Goal: Transaction & Acquisition: Subscribe to service/newsletter

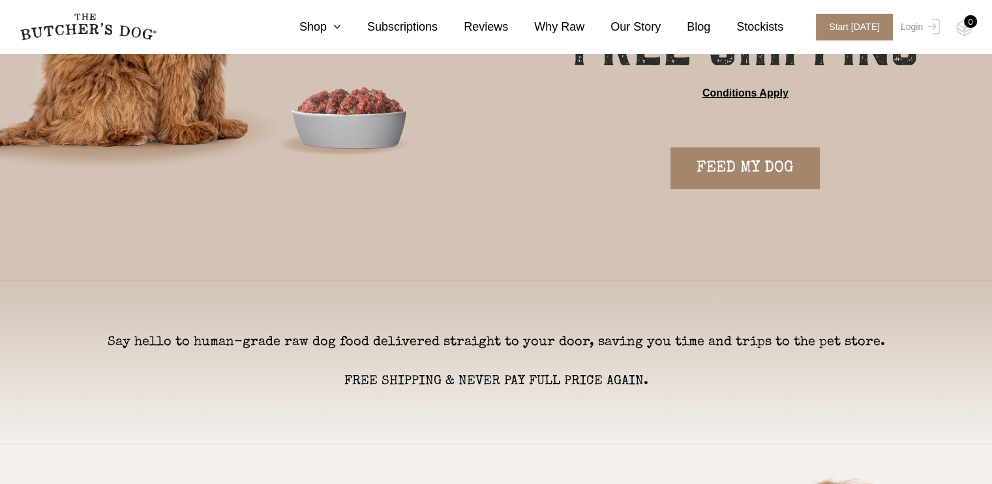
scroll to position [196, 0]
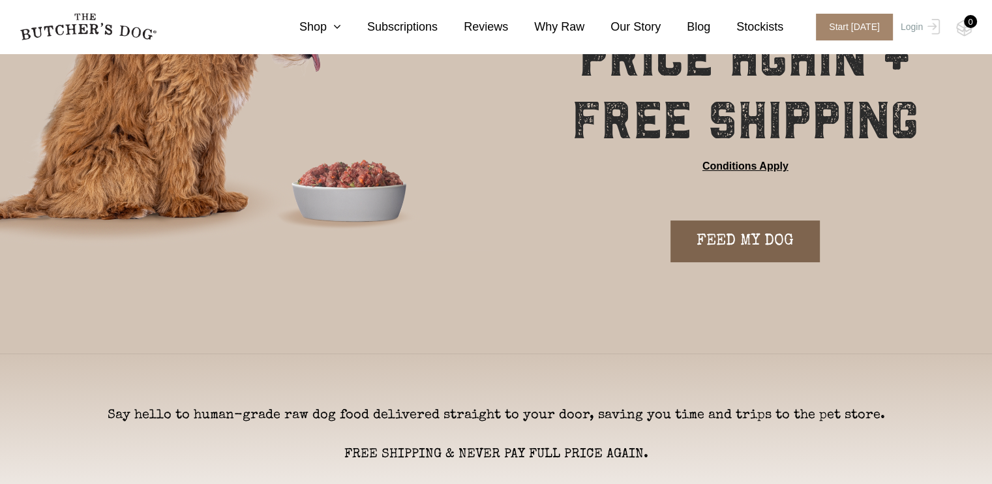
click at [761, 232] on link "FEED MY DOG" at bounding box center [745, 241] width 149 height 42
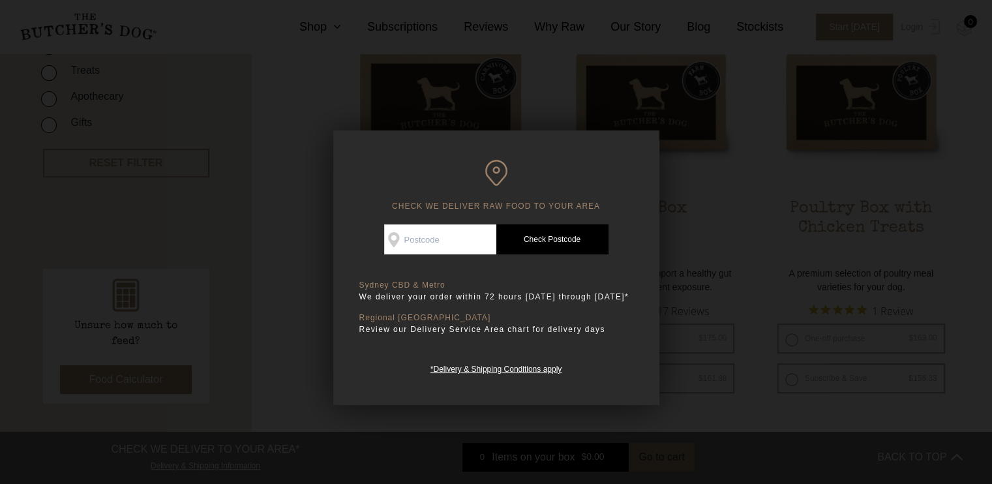
click at [441, 245] on input "Check Availability At" at bounding box center [440, 239] width 112 height 30
type input "4500"
click at [573, 242] on link "Check Postcode" at bounding box center [552, 239] width 112 height 30
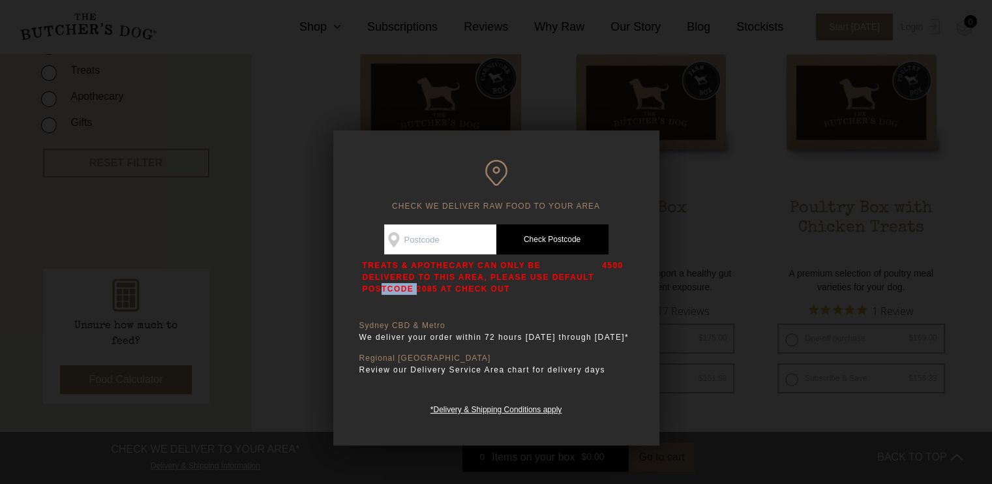
drag, startPoint x: 459, startPoint y: 279, endPoint x: 487, endPoint y: 276, distance: 28.2
click at [487, 276] on p "TREATS & APOTHECARY CAN ONLY BE DELIVERED TO THIS AREA, PLEASE USE DEFAULT POST…" at bounding box center [480, 277] width 234 height 35
click at [441, 234] on input "Check Availability At" at bounding box center [440, 239] width 112 height 30
click at [416, 197] on h6 "CHECK WE DELIVER RAW FOOD TO YOUR AREA" at bounding box center [496, 186] width 274 height 52
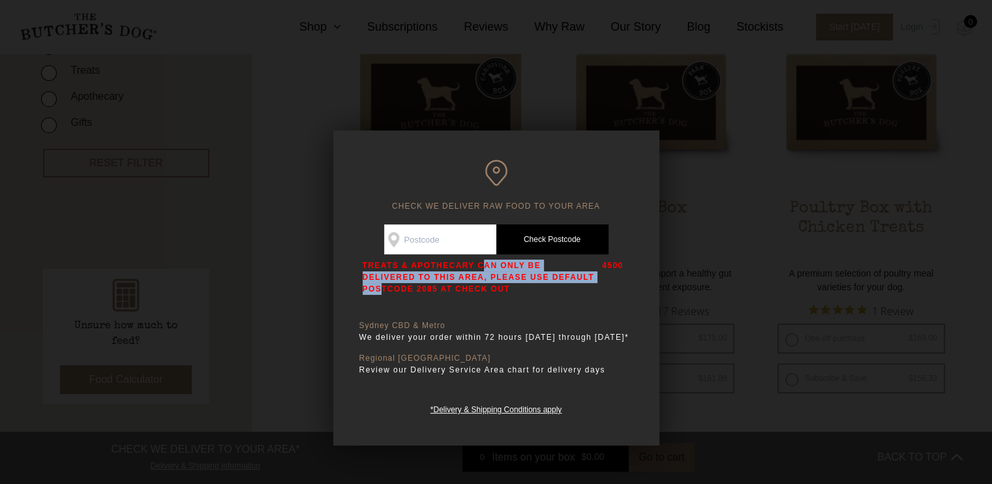
drag, startPoint x: 384, startPoint y: 269, endPoint x: 461, endPoint y: 273, distance: 77.1
click at [461, 273] on p "TREATS & APOTHECARY CAN ONLY BE DELIVERED TO THIS AREA, PLEASE USE DEFAULT POST…" at bounding box center [480, 277] width 234 height 35
click at [494, 292] on p "TREATS & APOTHECARY CAN ONLY BE DELIVERED TO THIS AREA, PLEASE USE DEFAULT POST…" at bounding box center [480, 277] width 234 height 35
